Goal: Task Accomplishment & Management: Manage account settings

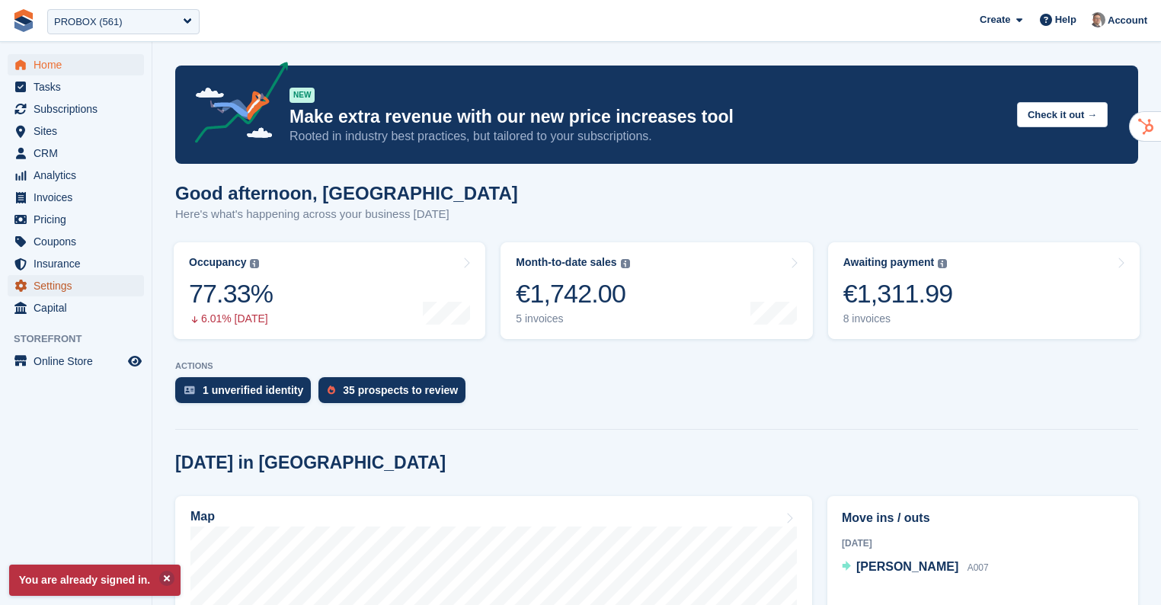
click at [70, 283] on span "Settings" at bounding box center [79, 285] width 91 height 21
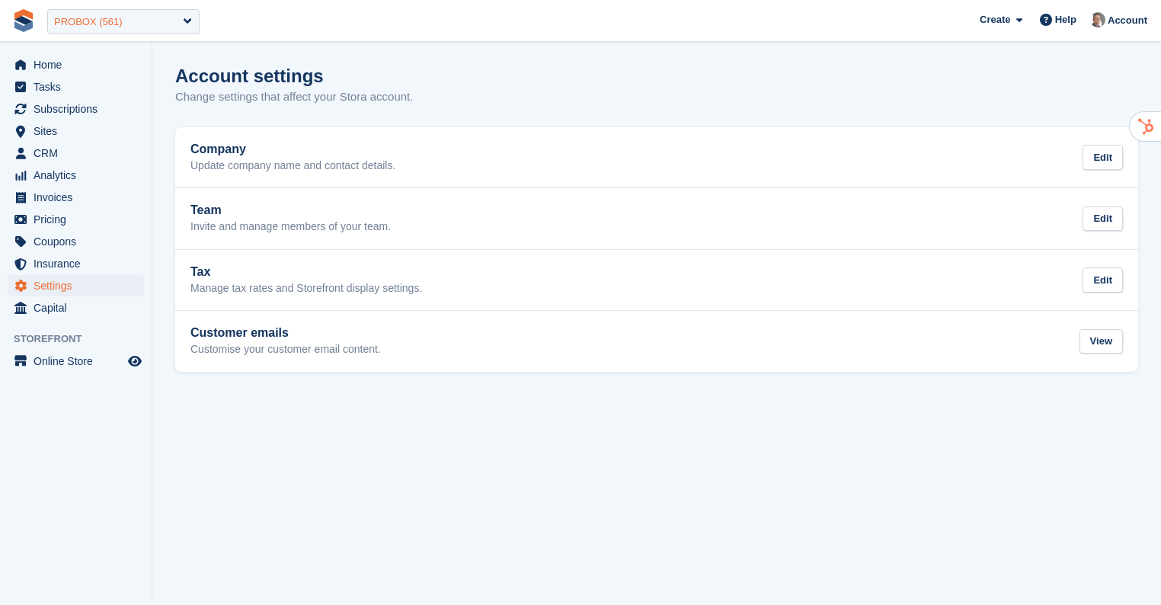
click at [161, 27] on div "PROBOX (561)" at bounding box center [123, 21] width 152 height 25
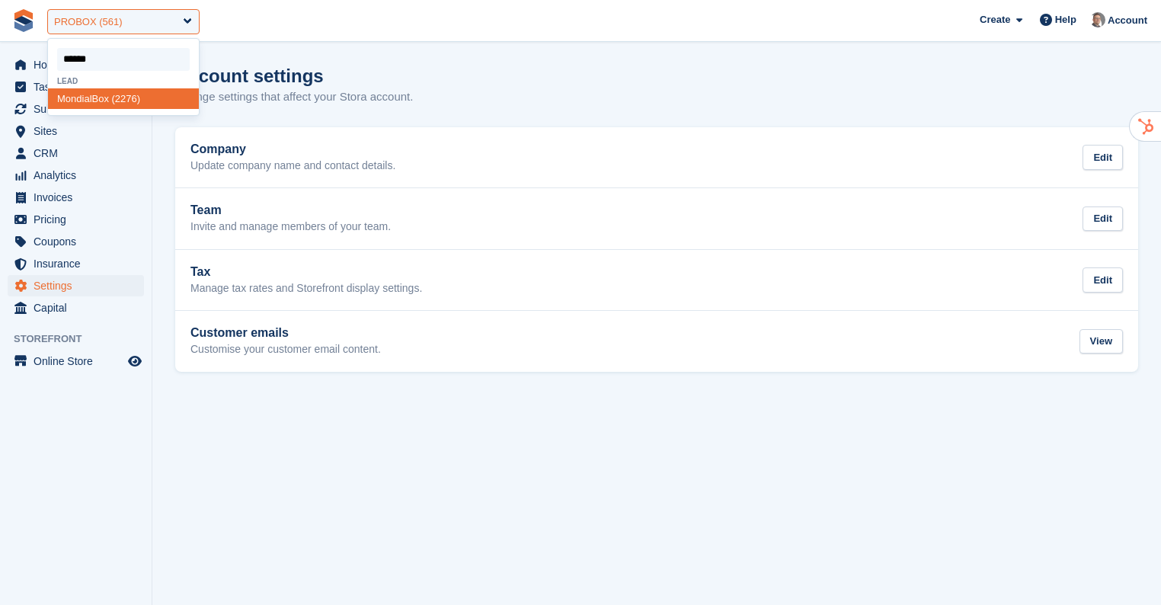
type input "*******"
click at [136, 97] on div "Mondial Box (2276)" at bounding box center [123, 98] width 151 height 21
select select "****"
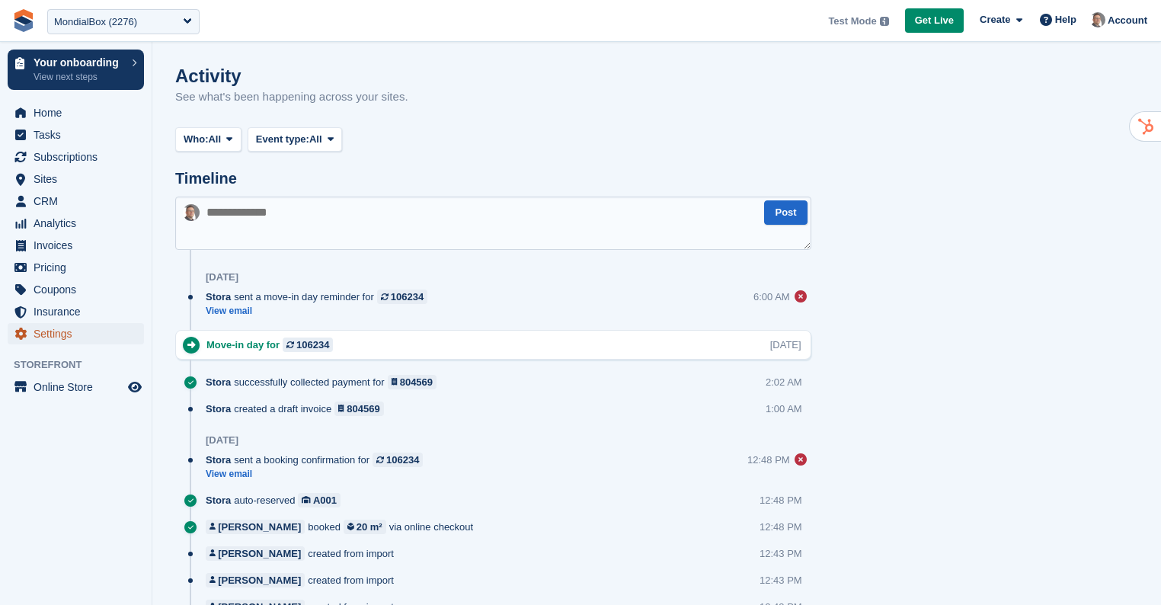
click at [84, 328] on span "Settings" at bounding box center [79, 333] width 91 height 21
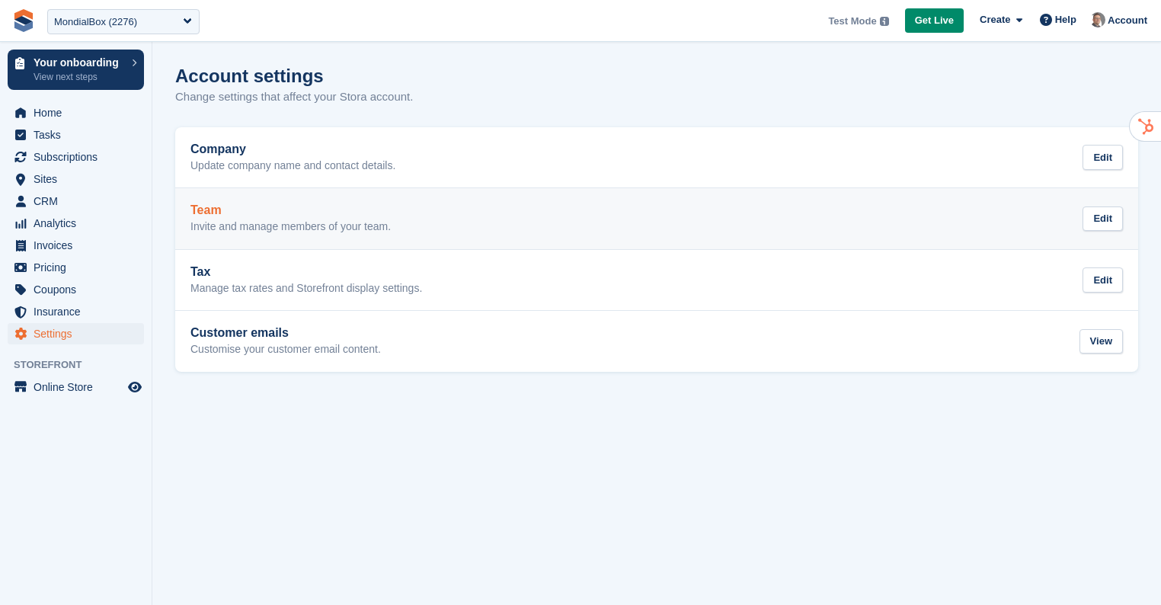
click at [397, 210] on div "Team Invite and manage members of your team. Edit" at bounding box center [656, 218] width 932 height 30
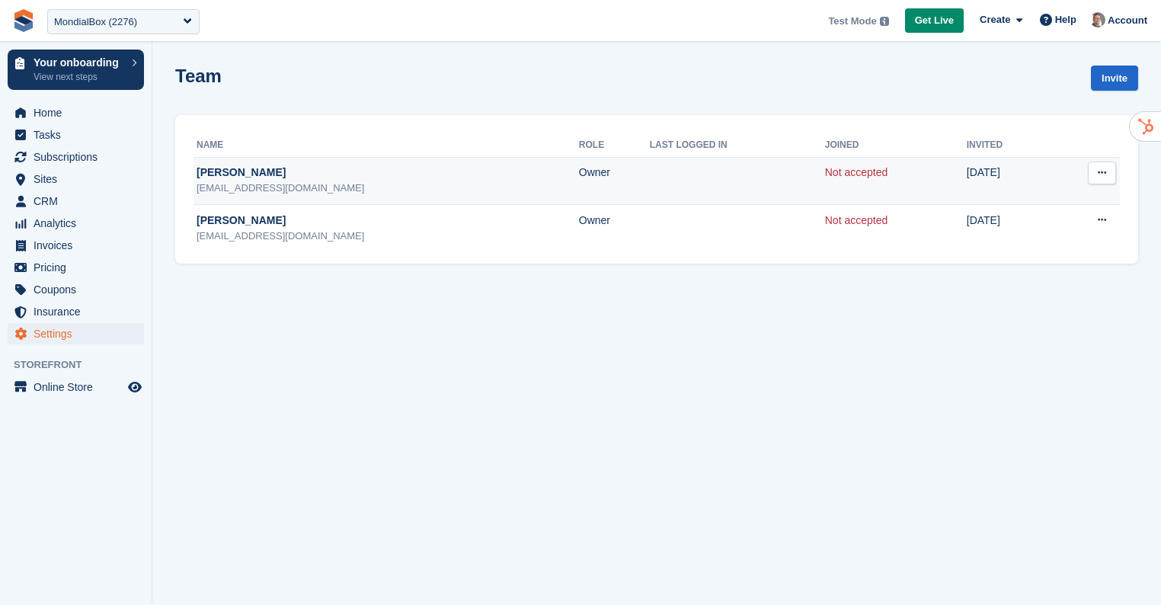
click at [1113, 177] on button at bounding box center [1102, 172] width 28 height 23
click at [1084, 223] on p "Resend invitation" at bounding box center [1042, 222] width 133 height 20
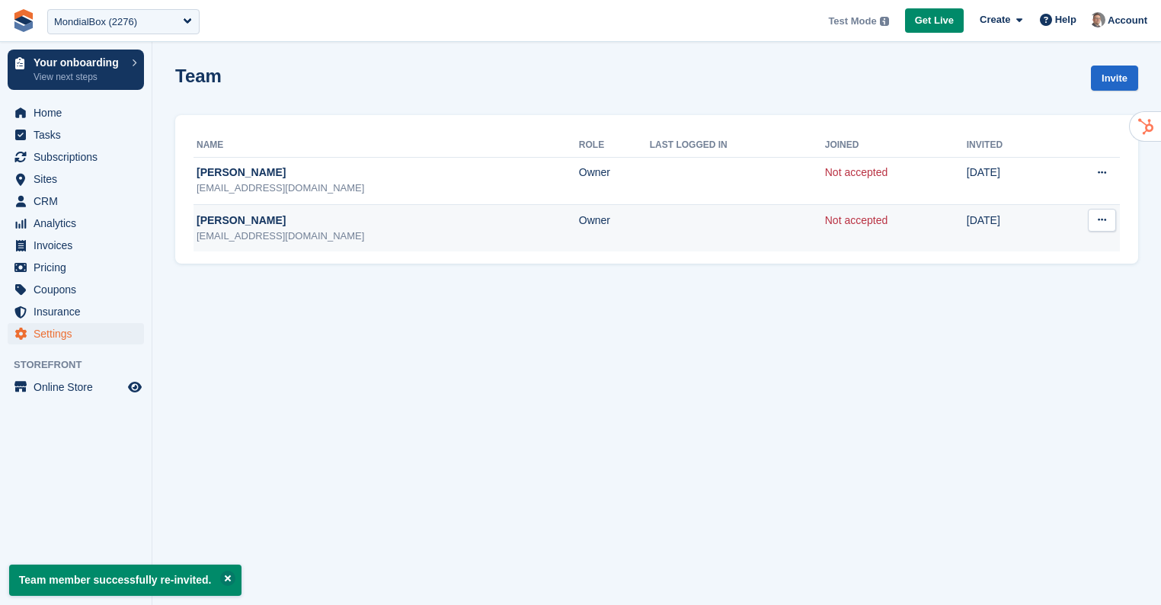
click at [1102, 223] on icon at bounding box center [1101, 220] width 8 height 10
click at [1080, 260] on p "Resend invitation" at bounding box center [1042, 270] width 133 height 20
